Goal: Information Seeking & Learning: Learn about a topic

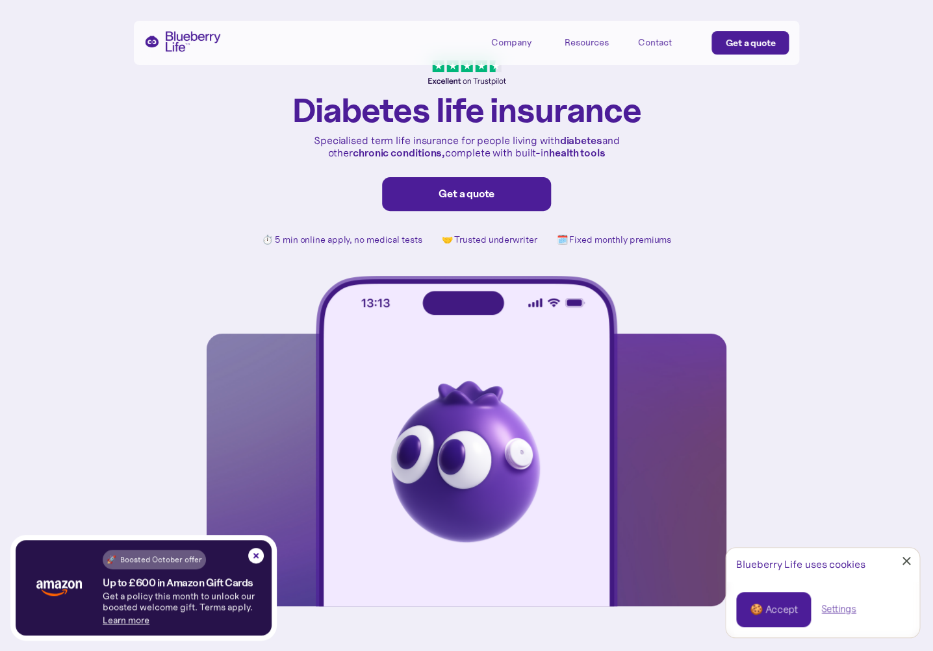
scroll to position [35, 0]
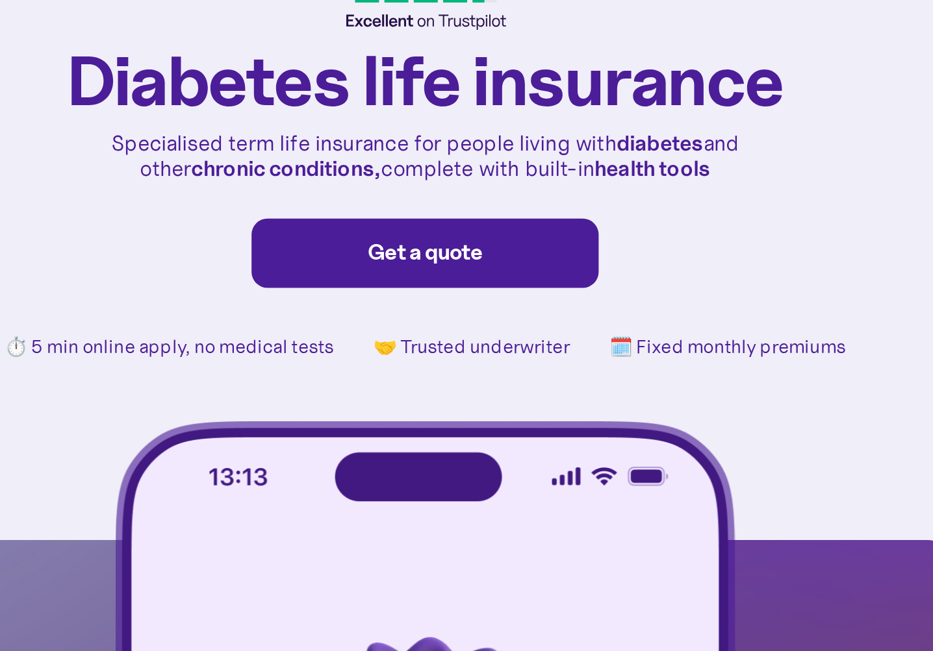
click at [506, 136] on p "Specialised term life insurance for people living with diabetes and other chron…" at bounding box center [466, 144] width 312 height 25
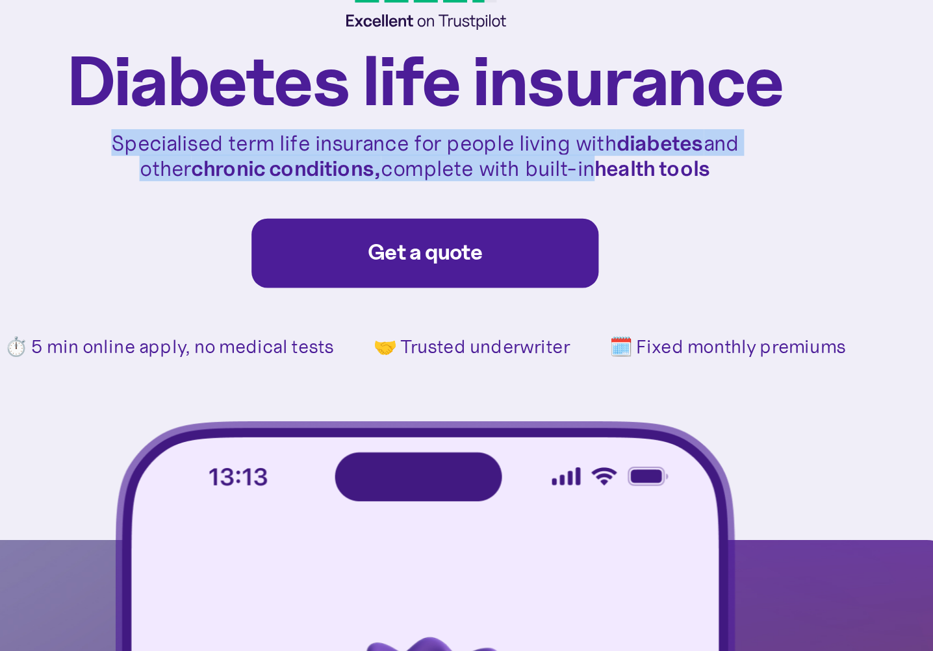
click at [497, 138] on p "Specialised term life insurance for people living with diabetes and other chron…" at bounding box center [466, 144] width 312 height 25
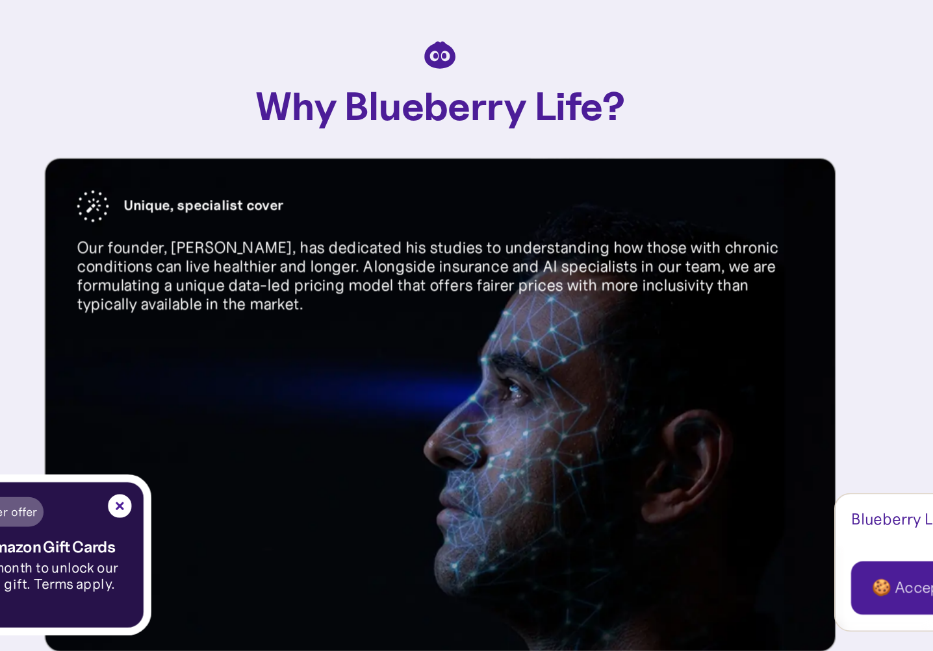
scroll to position [670, 0]
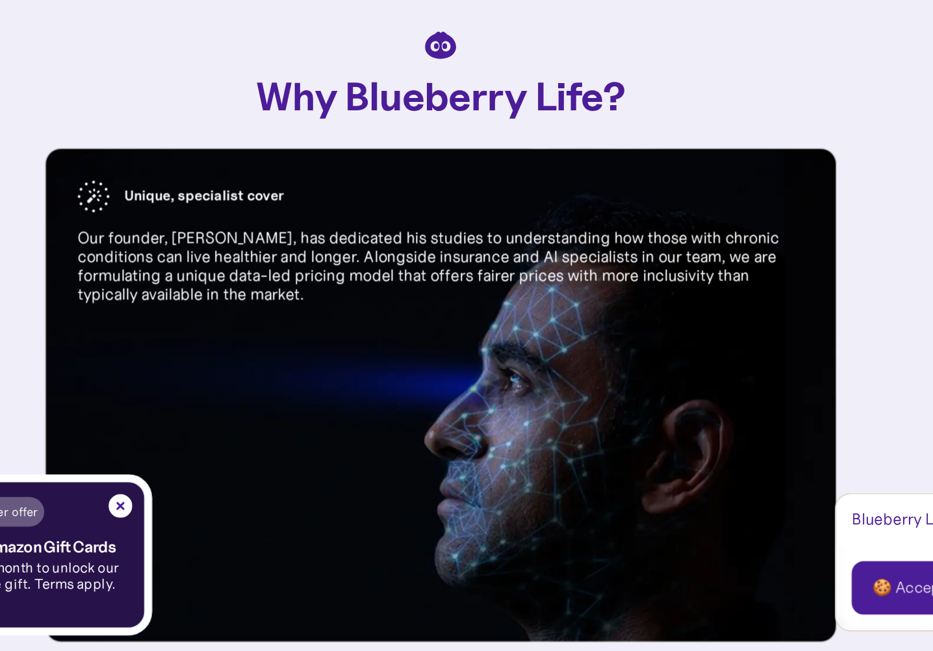
click at [437, 390] on p "Our founder, Dr. Karan Mehta, has dedicated his studies to understanding how th…" at bounding box center [466, 398] width 477 height 50
click at [433, 392] on p "Our founder, Dr. Karan Mehta, has dedicated his studies to understanding how th…" at bounding box center [466, 398] width 477 height 50
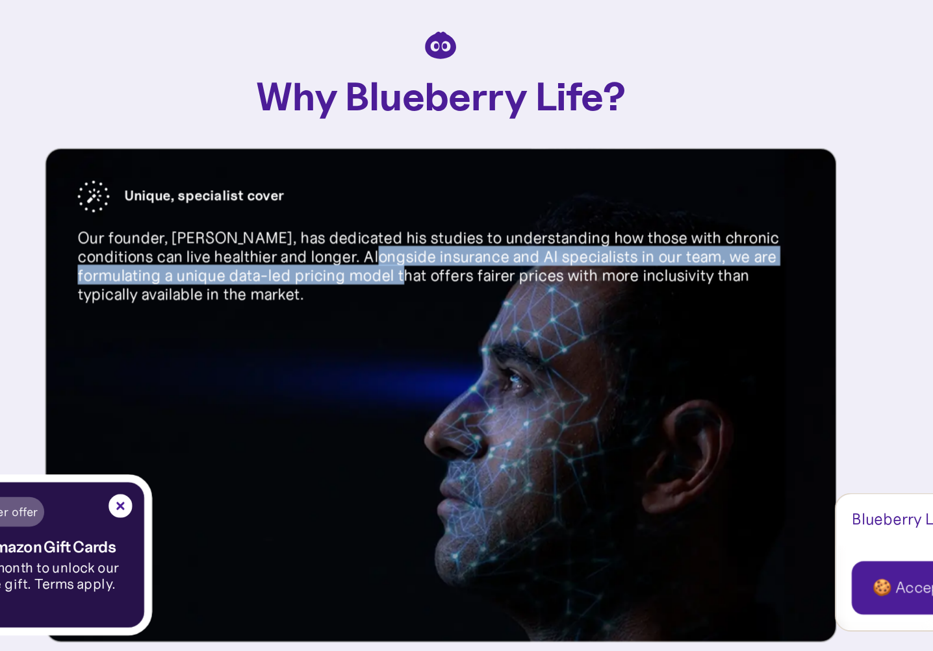
drag, startPoint x: 433, startPoint y: 392, endPoint x: 403, endPoint y: 411, distance: 35.1
click at [403, 411] on p "Our founder, Dr. Karan Mehta, has dedicated his studies to understanding how th…" at bounding box center [466, 398] width 477 height 50
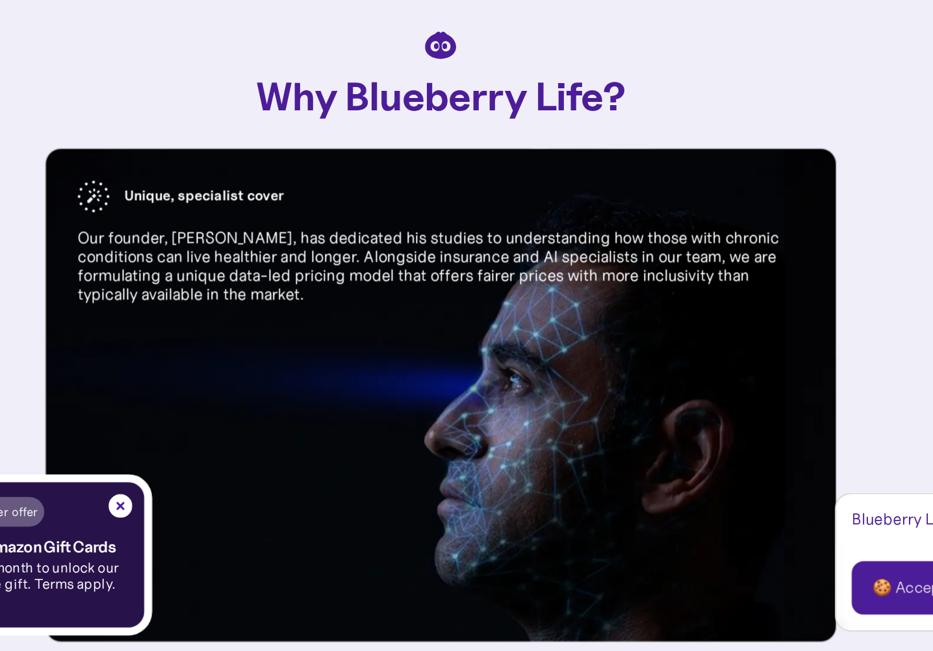
click at [403, 411] on p "Our founder, Dr. Karan Mehta, has dedicated his studies to understanding how th…" at bounding box center [466, 398] width 477 height 50
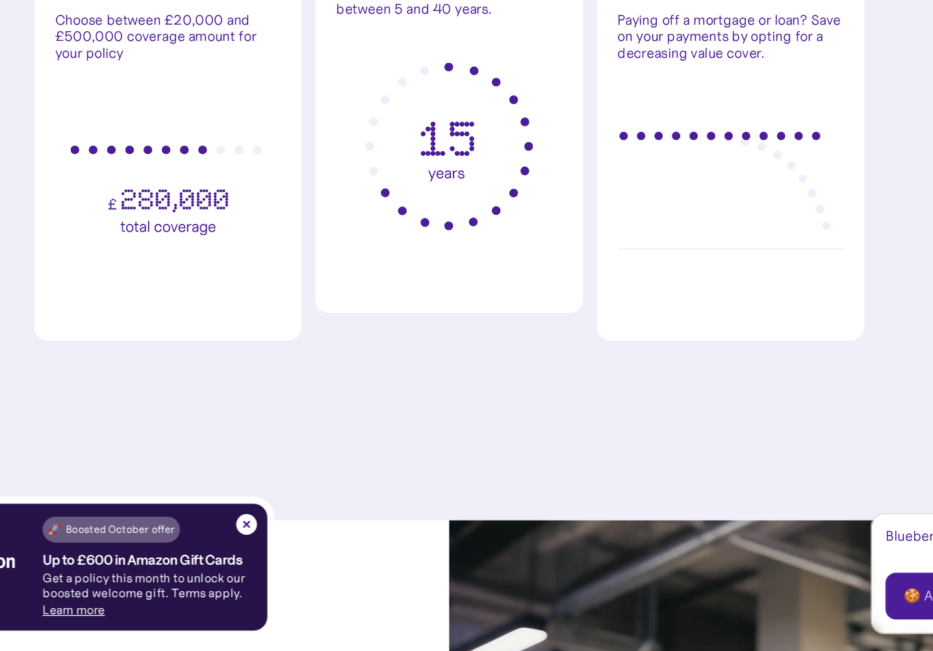
scroll to position [2817, 58]
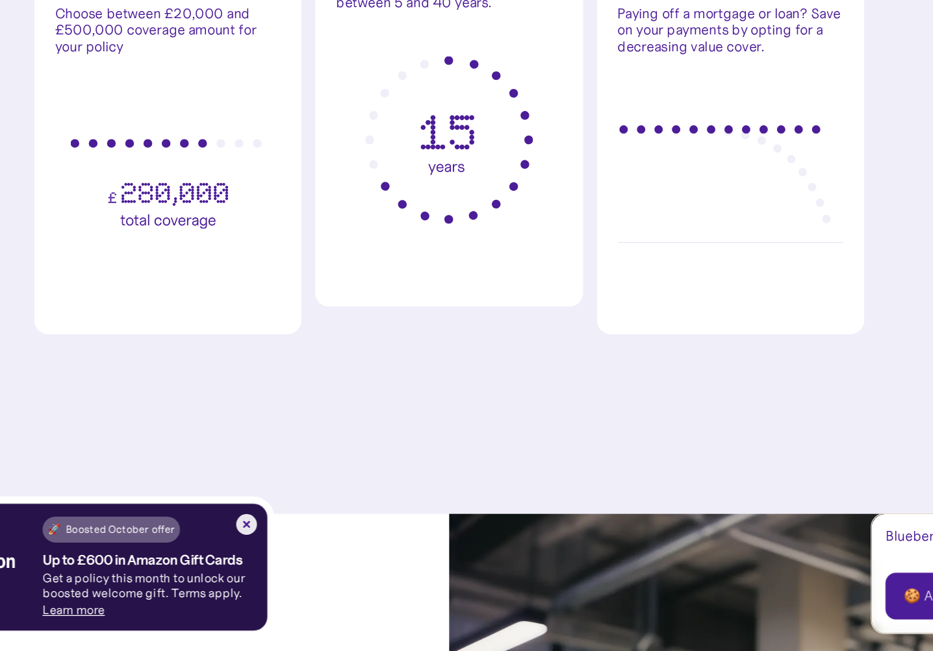
click at [256, 552] on img at bounding box center [256, 556] width 16 height 16
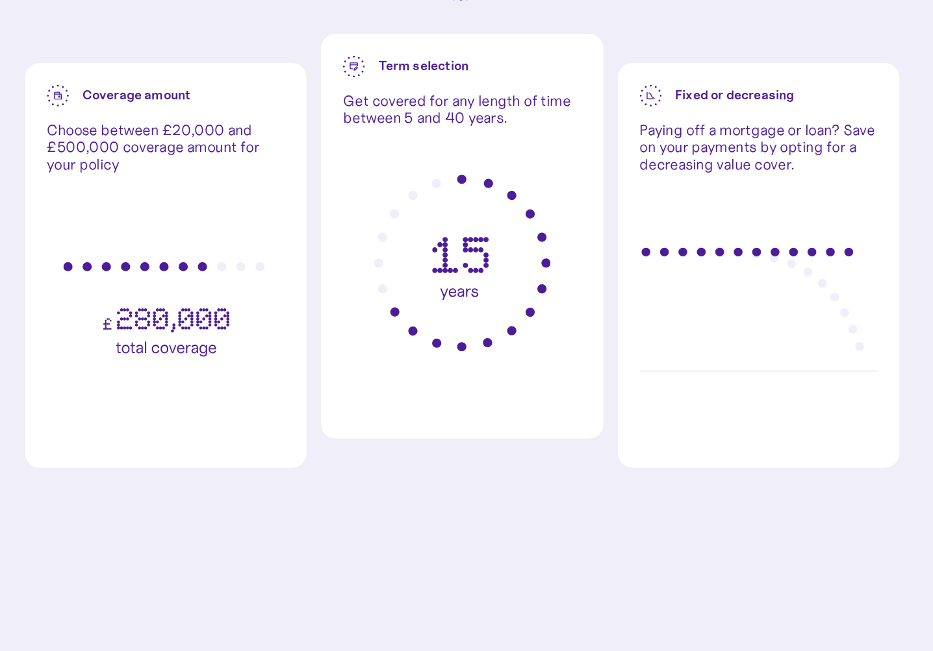
click at [406, 164] on p "Get covered for any length of time between 5 and 40 years." at bounding box center [408, 157] width 170 height 25
click at [541, 186] on p "Paying off a mortgage or loan? Save on your payments by opting for a decreasing…" at bounding box center [620, 185] width 170 height 38
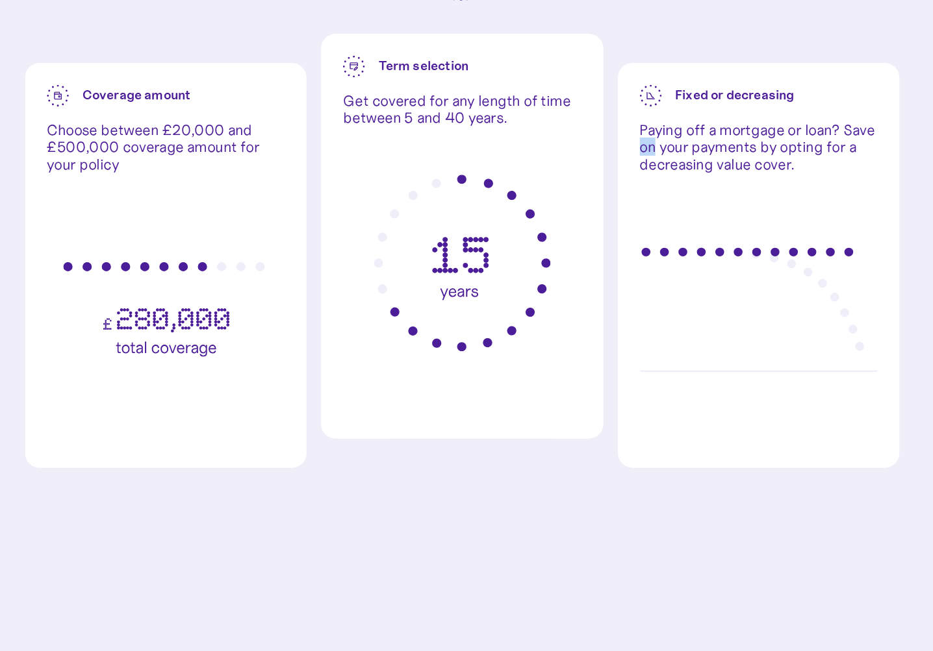
click at [541, 186] on p "Paying off a mortgage or loan? Save on your payments by opting for a decreasing…" at bounding box center [620, 185] width 170 height 38
click at [548, 188] on p "Paying off a mortgage or loan? Save on your payments by opting for a decreasing…" at bounding box center [620, 185] width 170 height 38
click at [195, 190] on p "Choose between £20,000 and £500,000 coverage amount for your policy" at bounding box center [197, 185] width 170 height 38
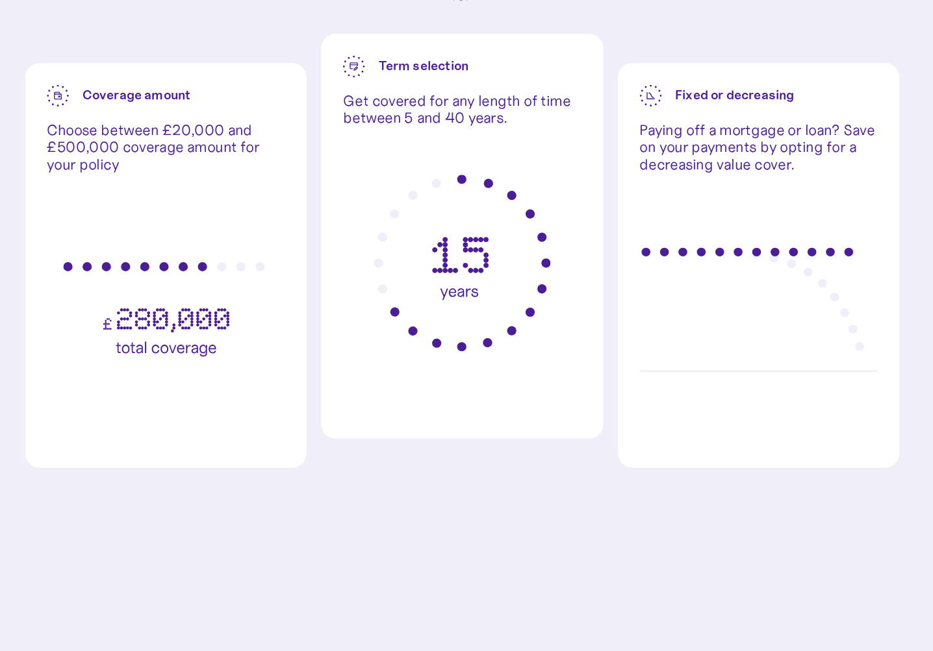
click at [186, 195] on p "Choose between £20,000 and £500,000 coverage amount for your policy" at bounding box center [197, 185] width 170 height 38
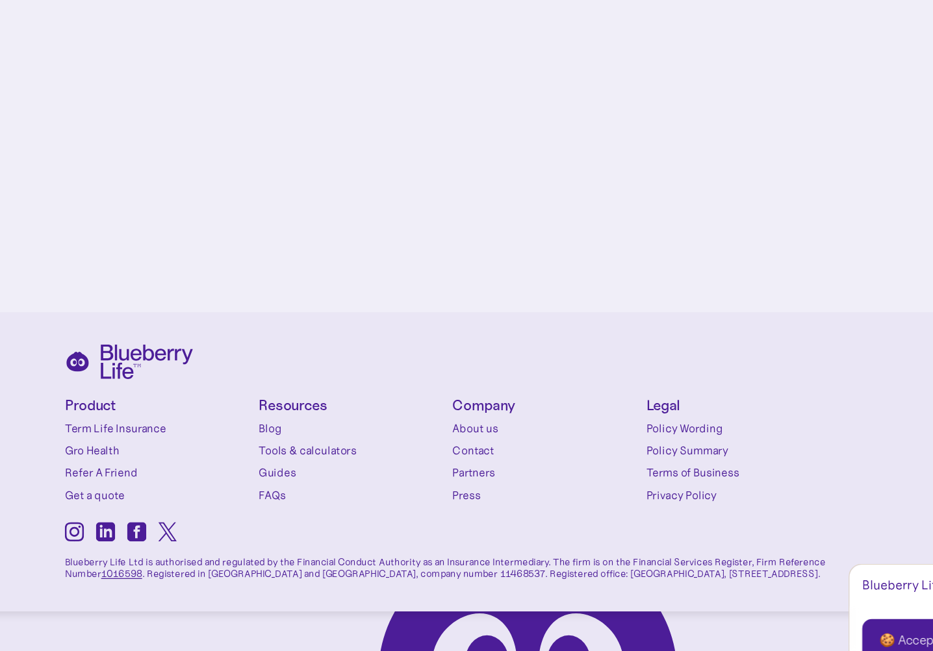
scroll to position [5548, 67]
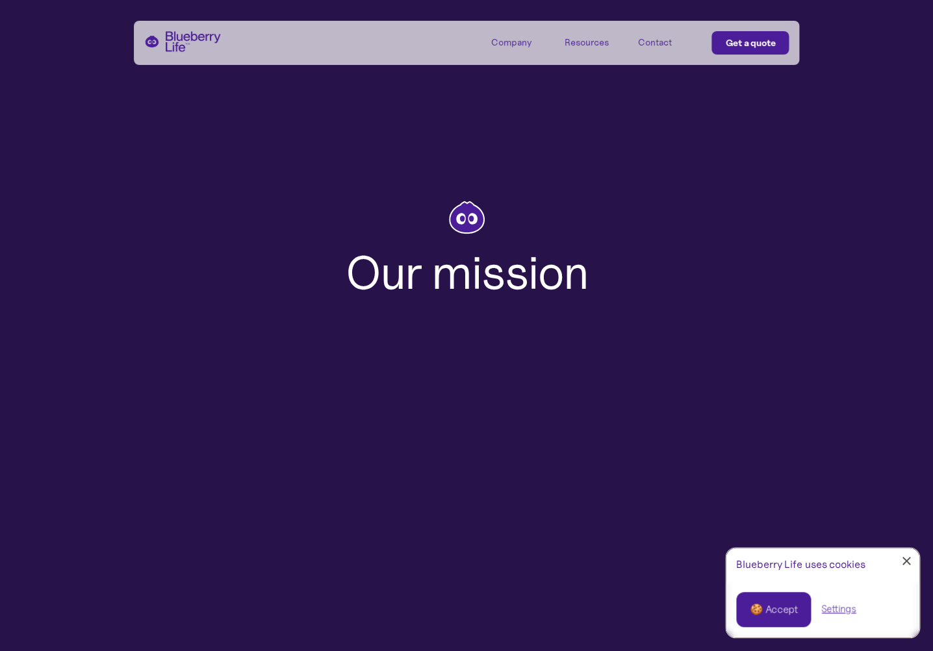
click at [770, 618] on link "🍪 Accept" at bounding box center [773, 609] width 75 height 35
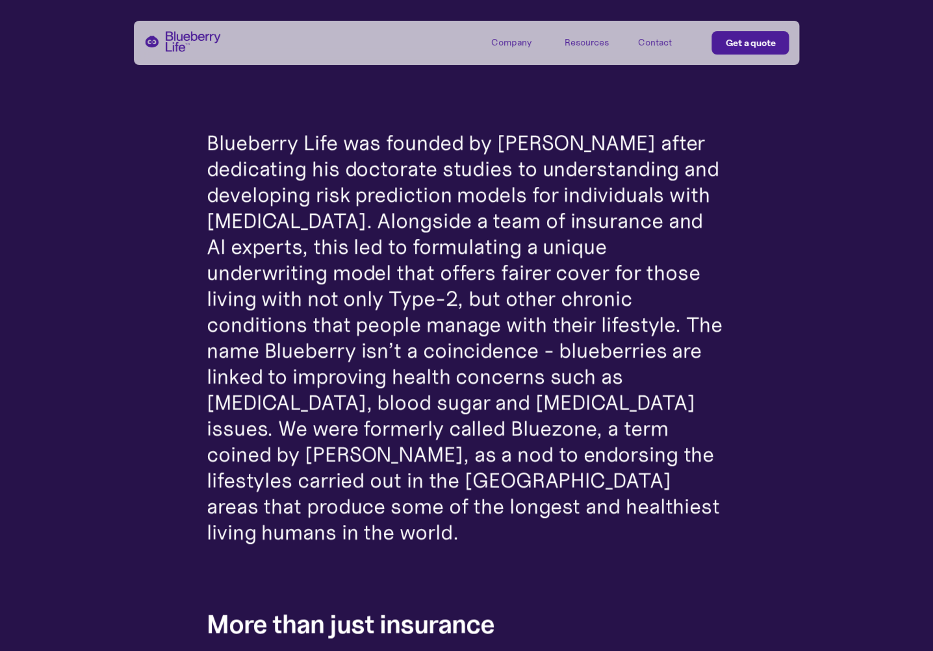
scroll to position [409, 0]
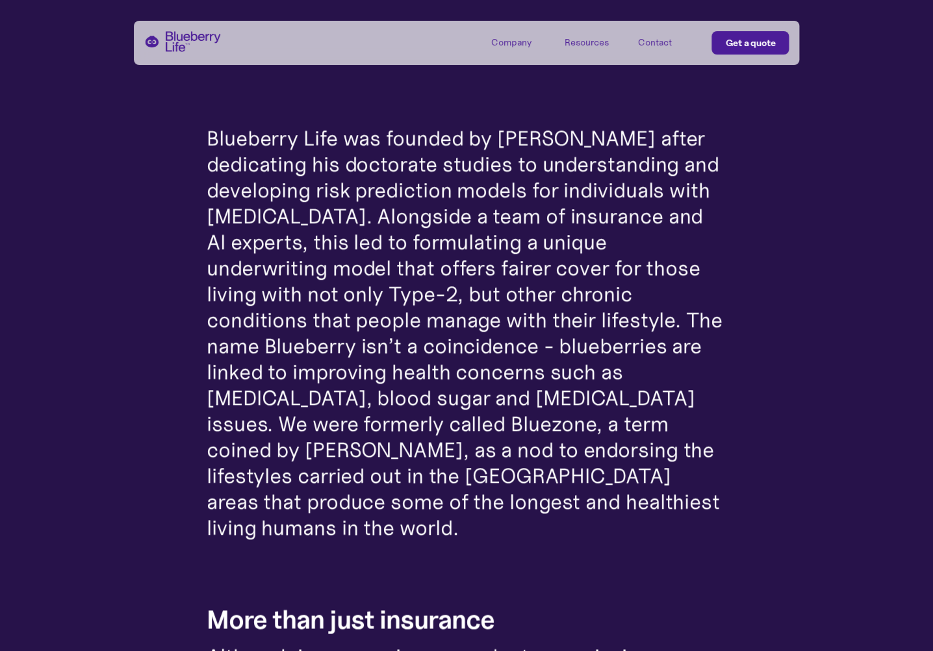
click at [569, 211] on p "Blueberry Life was founded by [PERSON_NAME] after dedicating his doctorate stud…" at bounding box center [467, 333] width 520 height 416
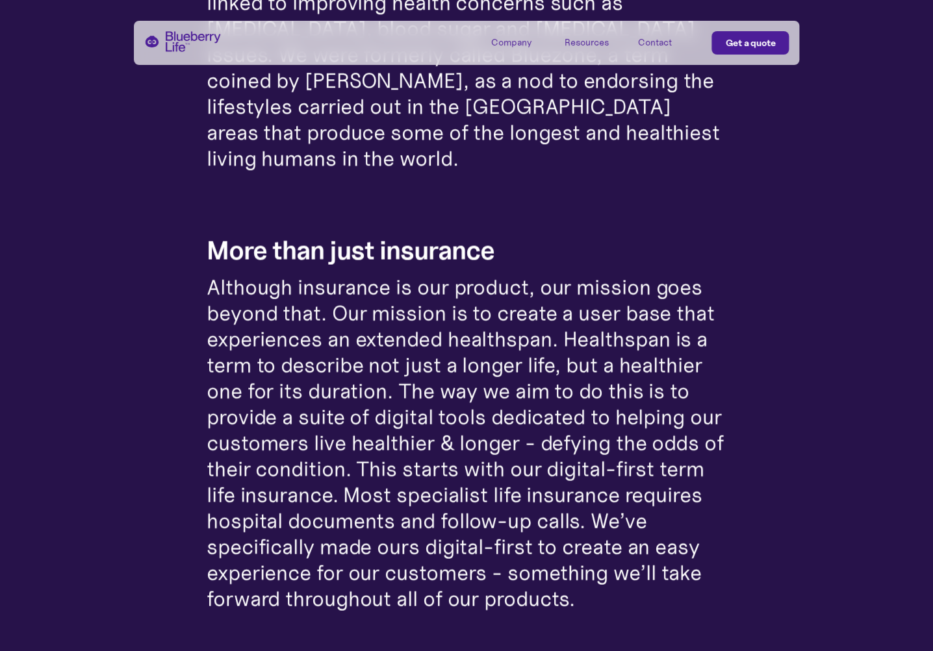
scroll to position [805, 0]
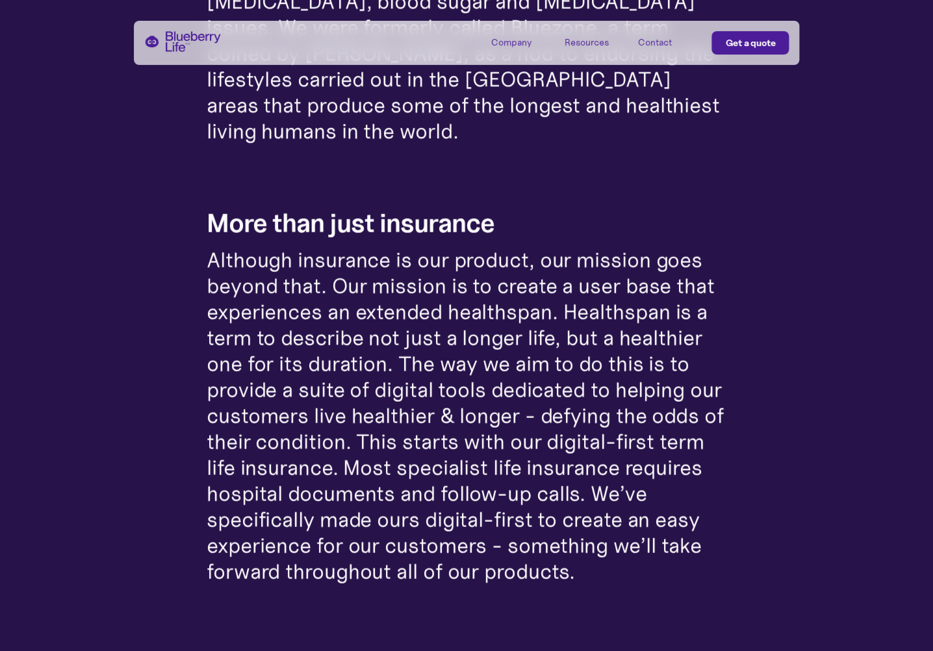
click at [402, 257] on p "Although insurance is our product, our mission goes beyond that. Our mission is…" at bounding box center [467, 416] width 520 height 338
